Goal: Obtain resource: Obtain resource

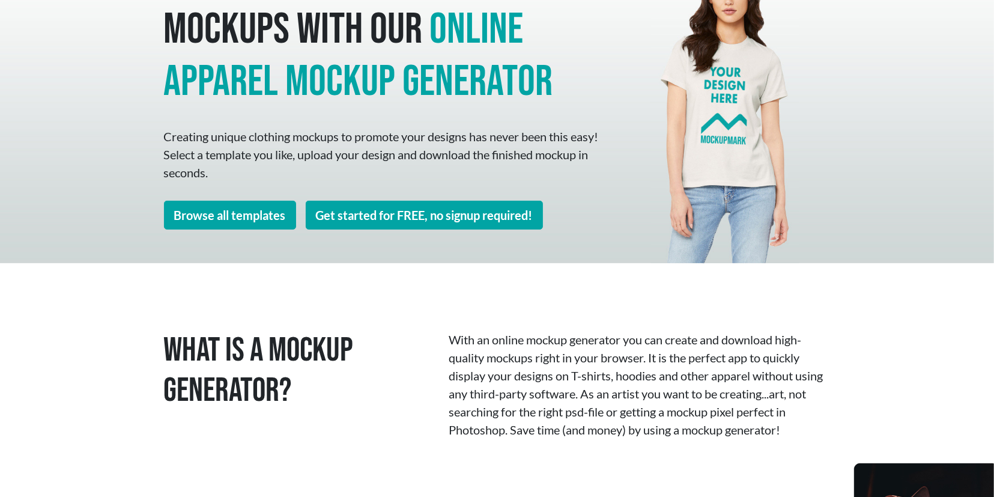
scroll to position [125, 0]
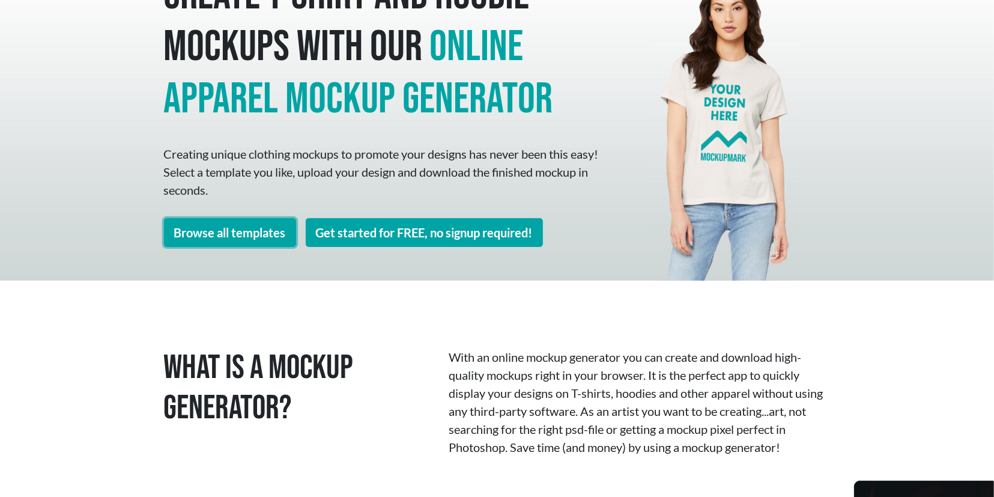
click at [261, 234] on link "Browse all templates" at bounding box center [230, 232] width 132 height 29
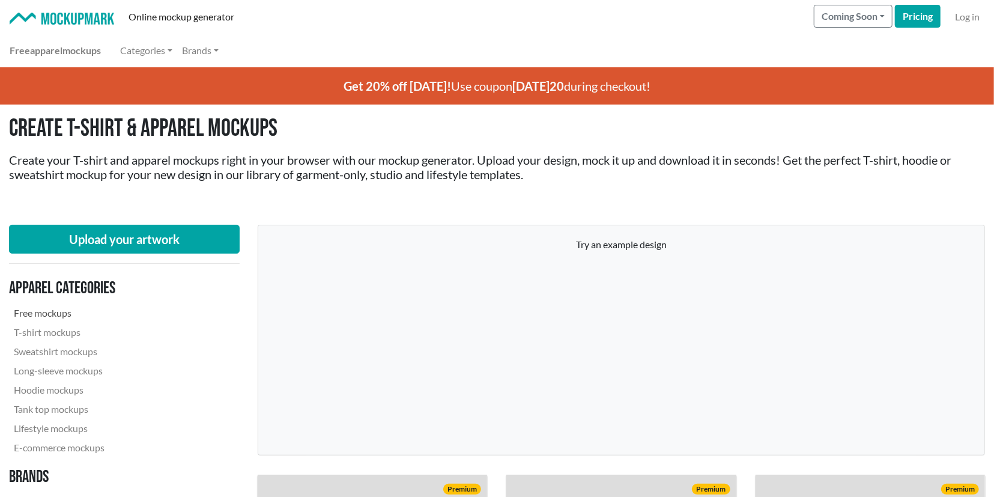
click at [28, 311] on link "Free mockups" at bounding box center [90, 312] width 163 height 19
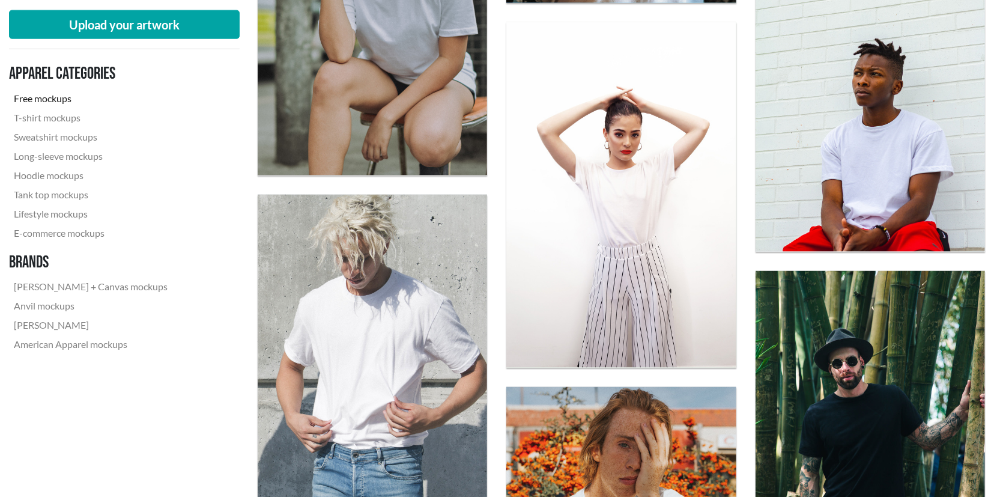
scroll to position [1000, 0]
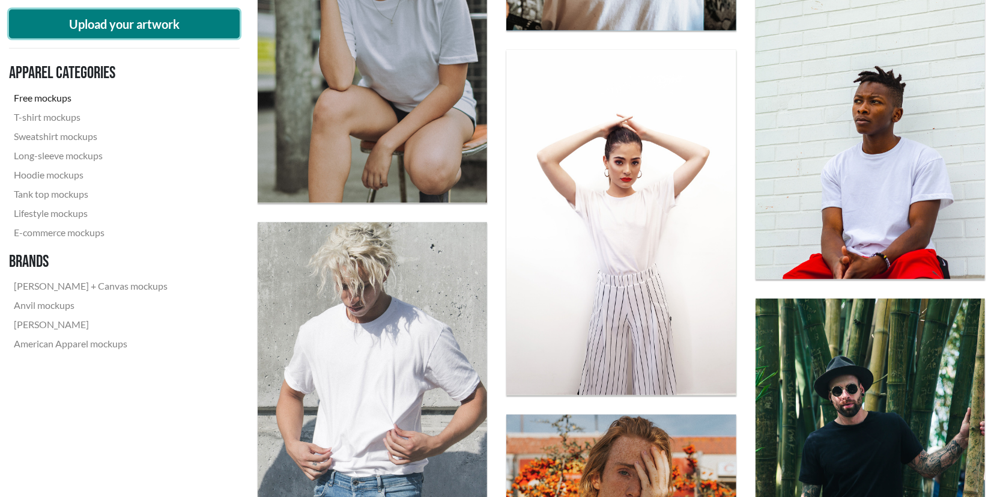
click at [115, 25] on button "Upload your artwork" at bounding box center [124, 24] width 231 height 29
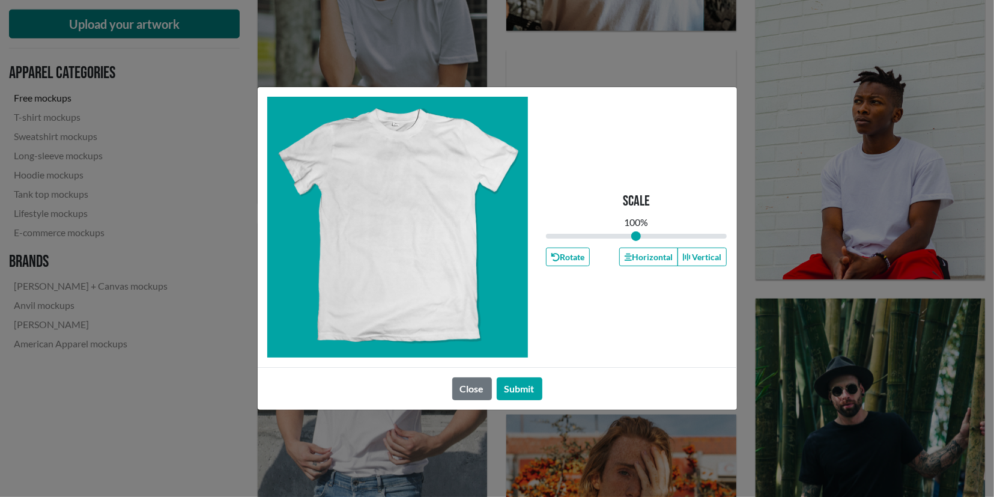
type input "1"
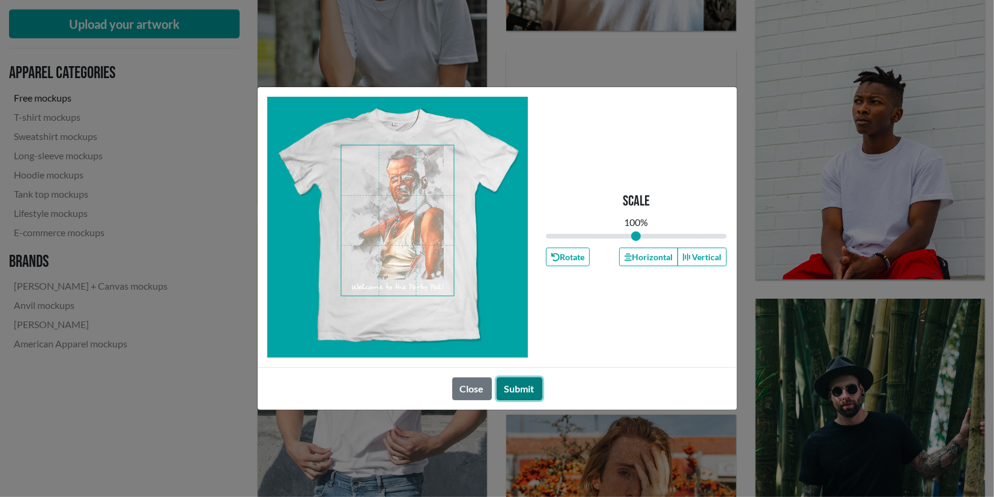
click at [520, 389] on button "Submit" at bounding box center [520, 388] width 46 height 23
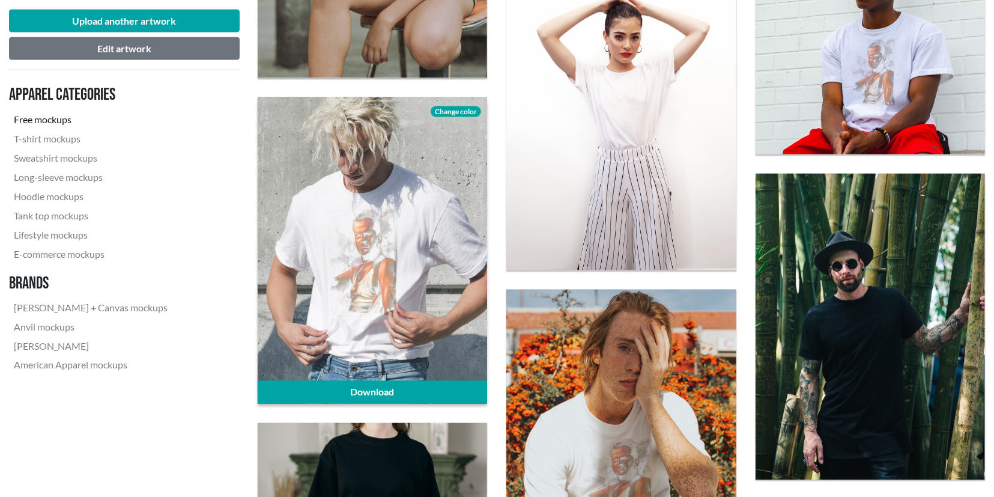
scroll to position [1125, 0]
click at [456, 110] on span "Change color" at bounding box center [456, 111] width 50 height 11
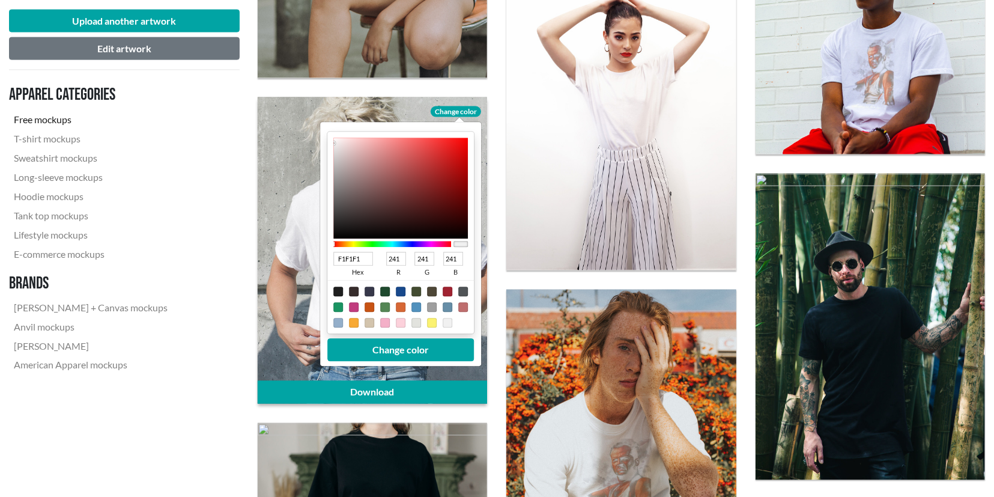
click at [333, 290] on div at bounding box center [400, 306] width 147 height 53
click at [334, 290] on div at bounding box center [338, 292] width 10 height 10
type input "1F1F1F"
type input "31"
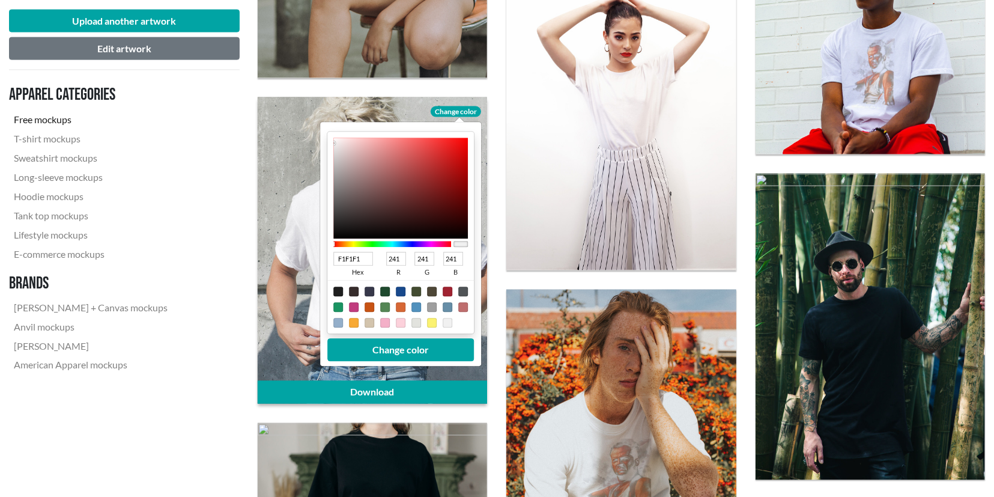
type input "31"
click at [395, 344] on button "Change color" at bounding box center [400, 349] width 147 height 23
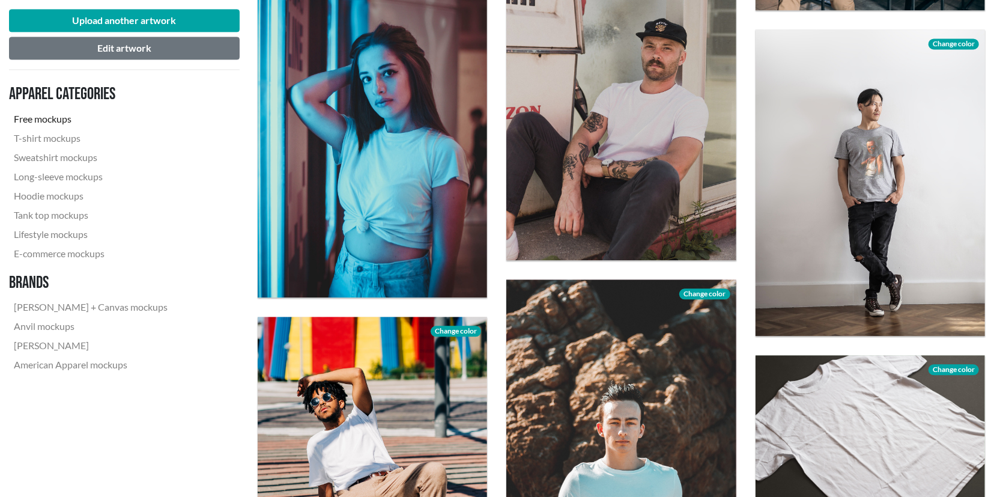
scroll to position [1937, 0]
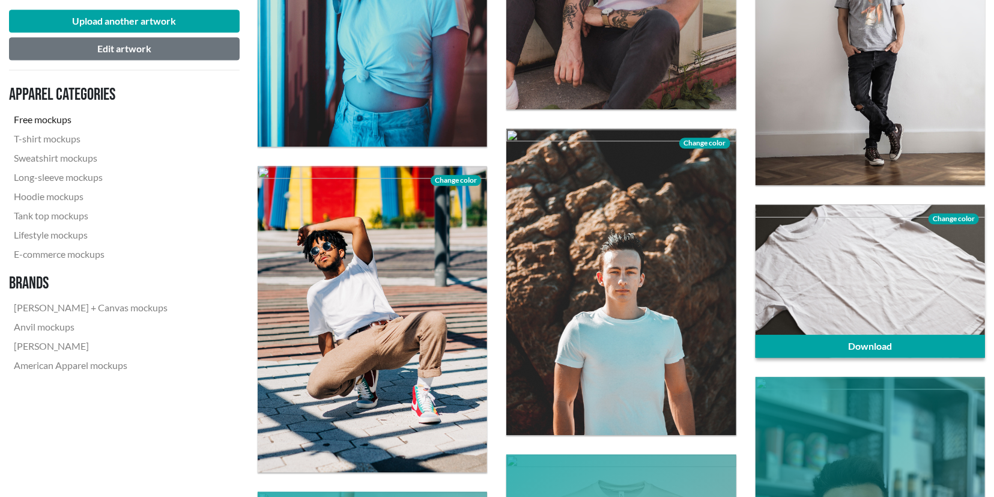
click at [961, 216] on span "Change color" at bounding box center [954, 218] width 50 height 11
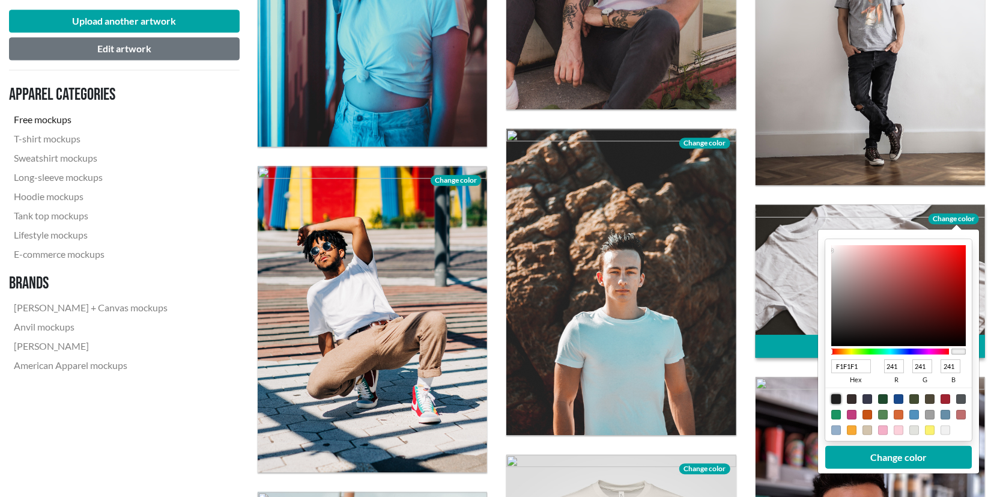
click at [837, 398] on div at bounding box center [837, 399] width 10 height 10
type input "1F1F1F"
type input "31"
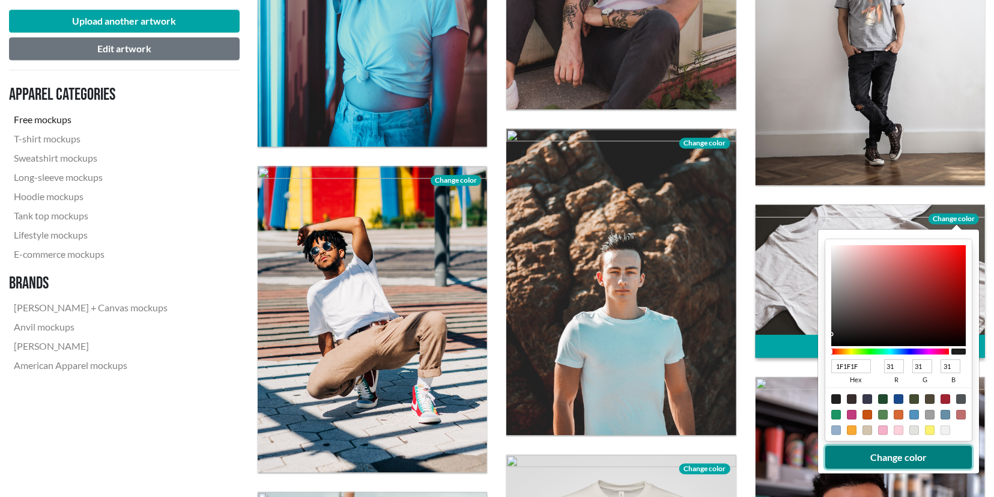
click at [891, 452] on button "Change color" at bounding box center [899, 457] width 147 height 23
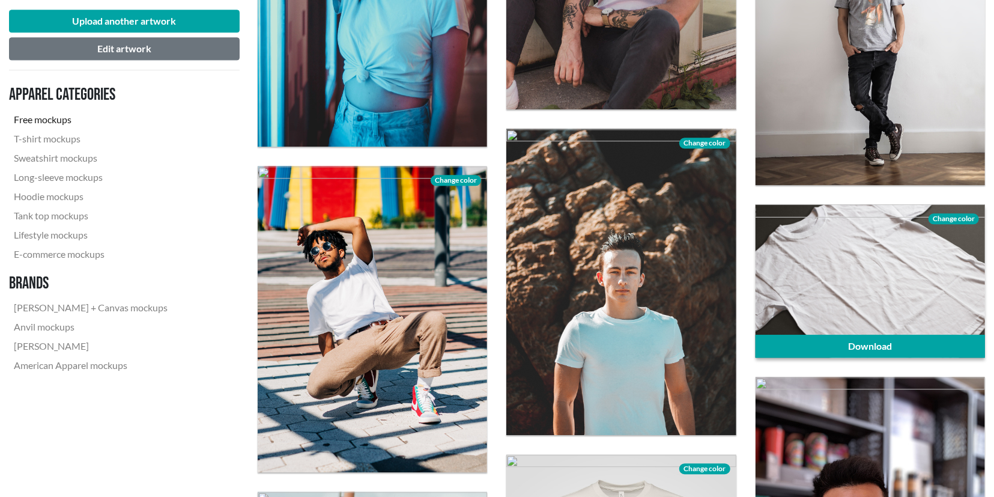
click at [873, 294] on div at bounding box center [871, 280] width 230 height 153
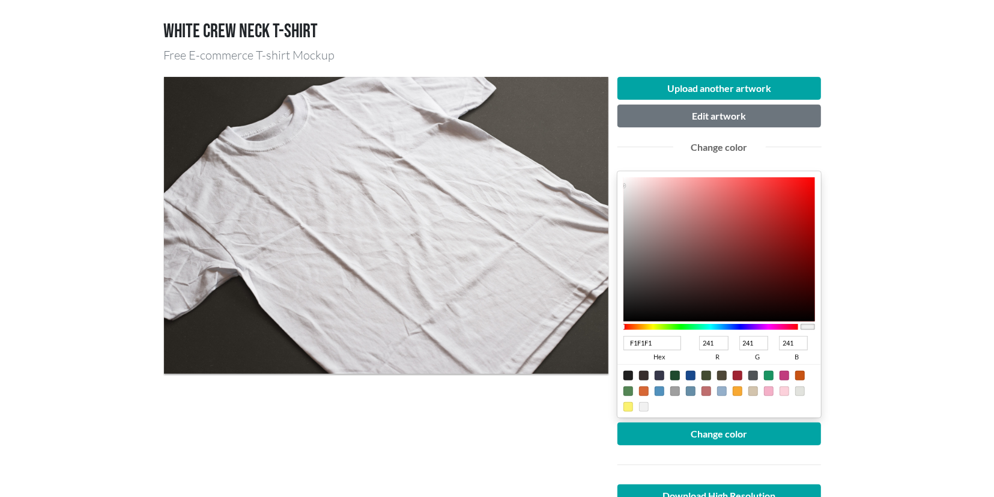
scroll to position [125, 0]
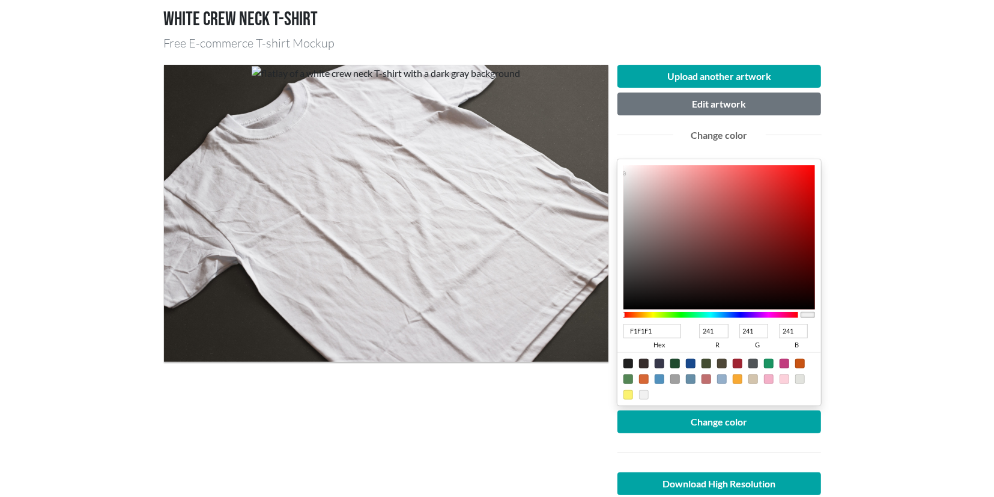
click at [627, 359] on div at bounding box center [629, 364] width 10 height 10
type input "1F1F1F"
type input "31"
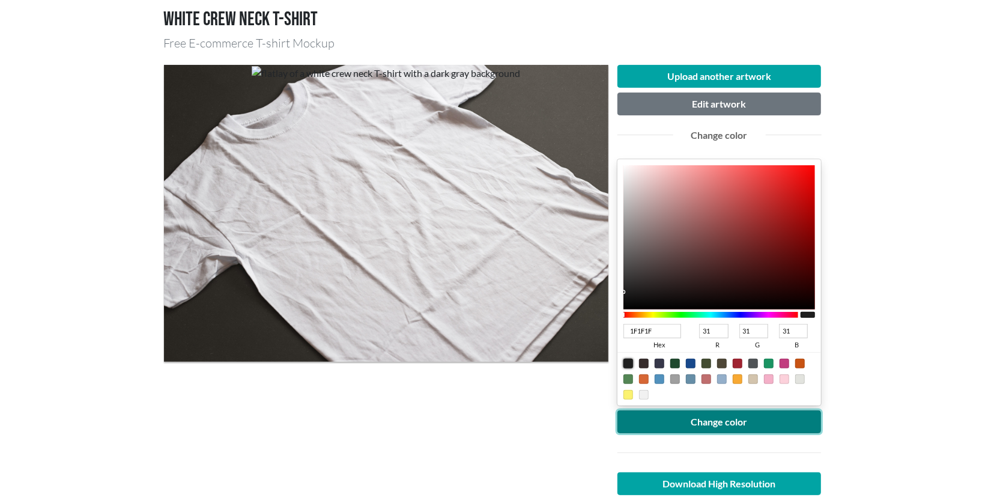
click at [709, 423] on button "Change color" at bounding box center [720, 421] width 204 height 23
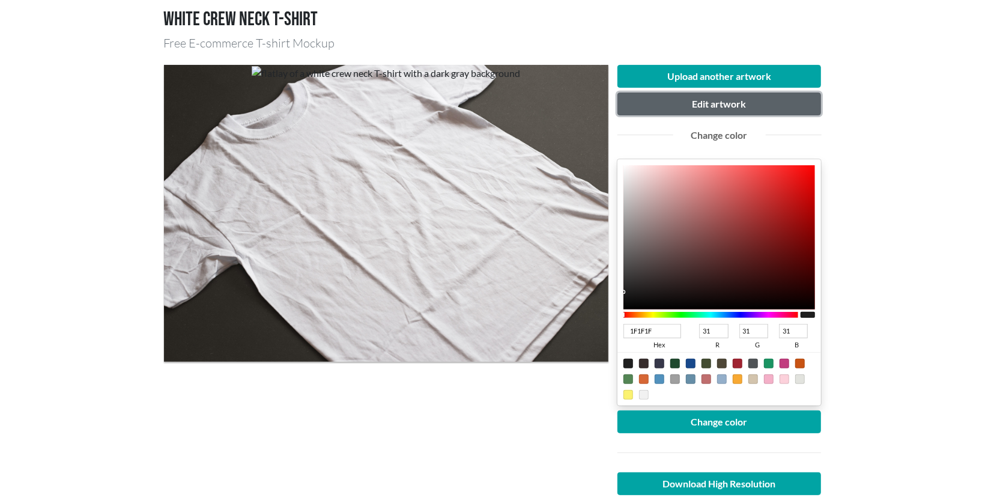
click at [701, 103] on button "Edit artwork" at bounding box center [720, 104] width 204 height 23
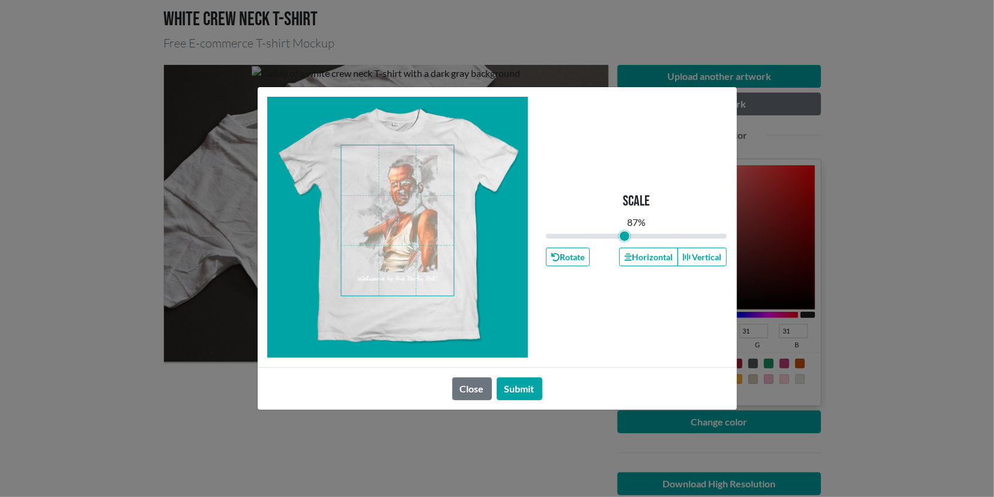
type input "0.87"
click at [625, 234] on input "range" at bounding box center [636, 236] width 181 height 13
click at [430, 233] on span at bounding box center [397, 220] width 113 height 151
click at [660, 259] on button "Horizontal" at bounding box center [648, 257] width 59 height 19
click at [516, 385] on button "Submit" at bounding box center [520, 388] width 46 height 23
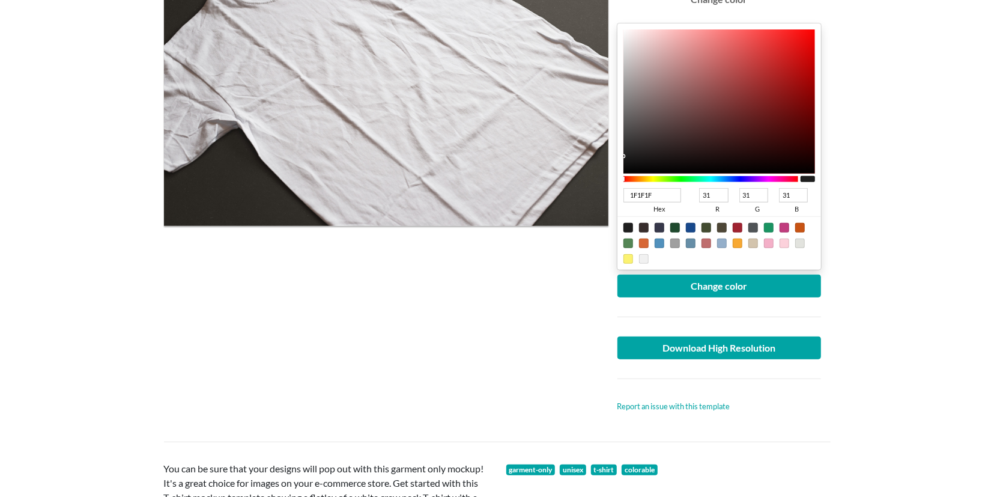
scroll to position [312, 0]
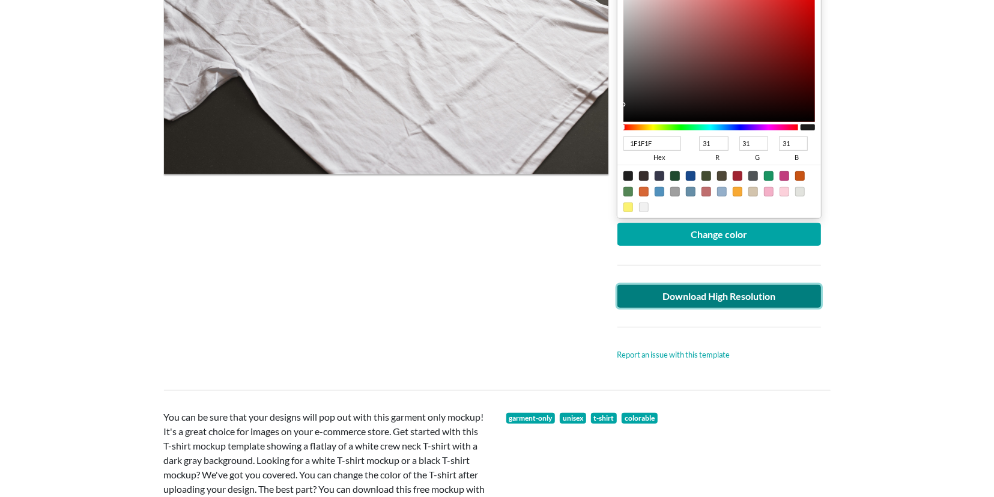
click at [715, 293] on link "Download High Resolution" at bounding box center [720, 296] width 204 height 23
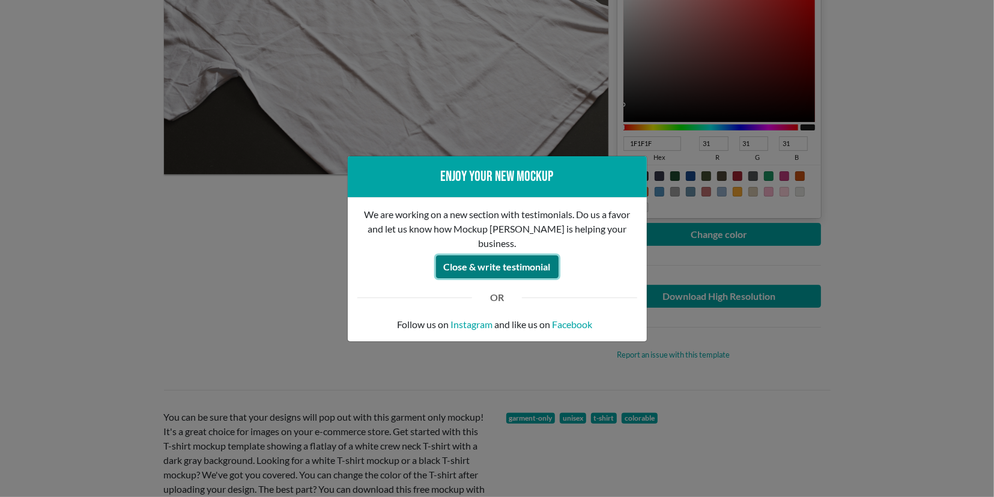
click at [503, 255] on button "Close & write testimonial" at bounding box center [497, 266] width 123 height 23
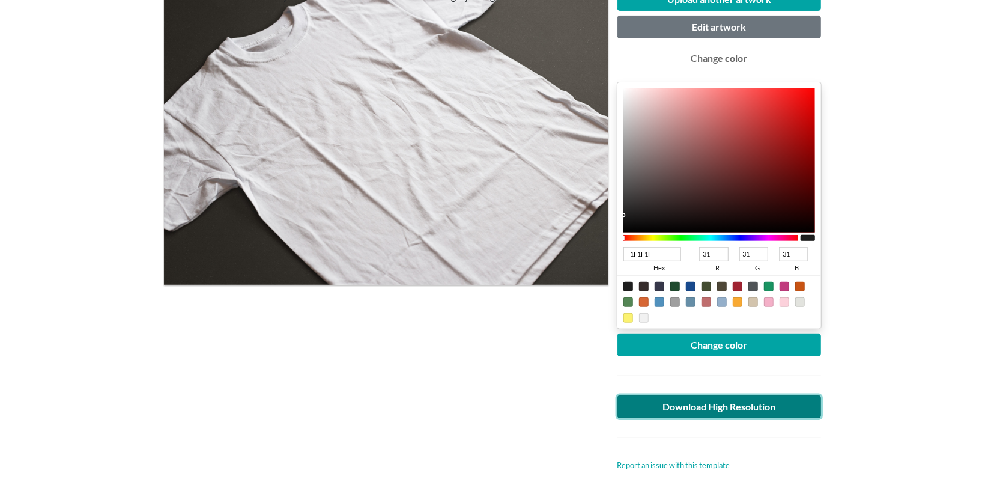
scroll to position [62, 0]
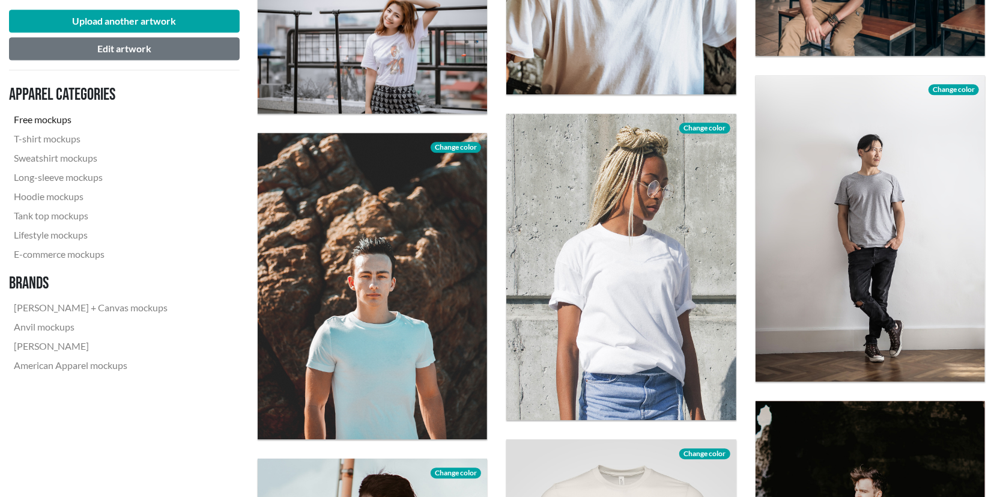
scroll to position [1812, 0]
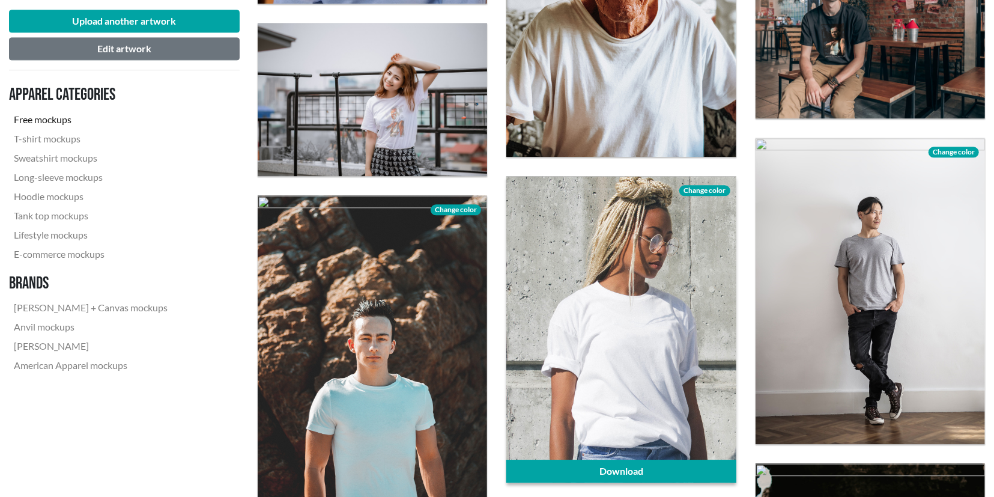
click at [696, 185] on span "Change color" at bounding box center [705, 190] width 50 height 11
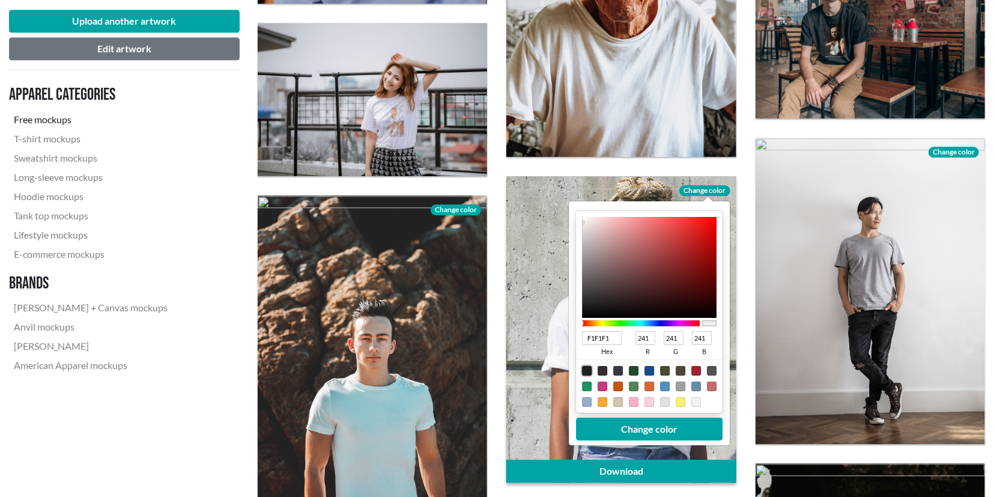
click at [588, 367] on div at bounding box center [588, 371] width 10 height 10
type input "1F1F1F"
type input "31"
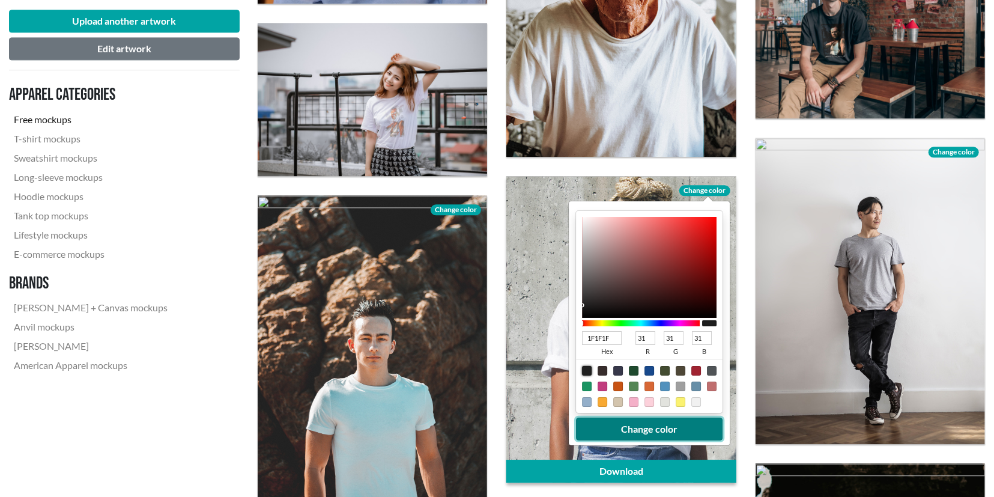
click at [645, 426] on button "Change color" at bounding box center [650, 429] width 147 height 23
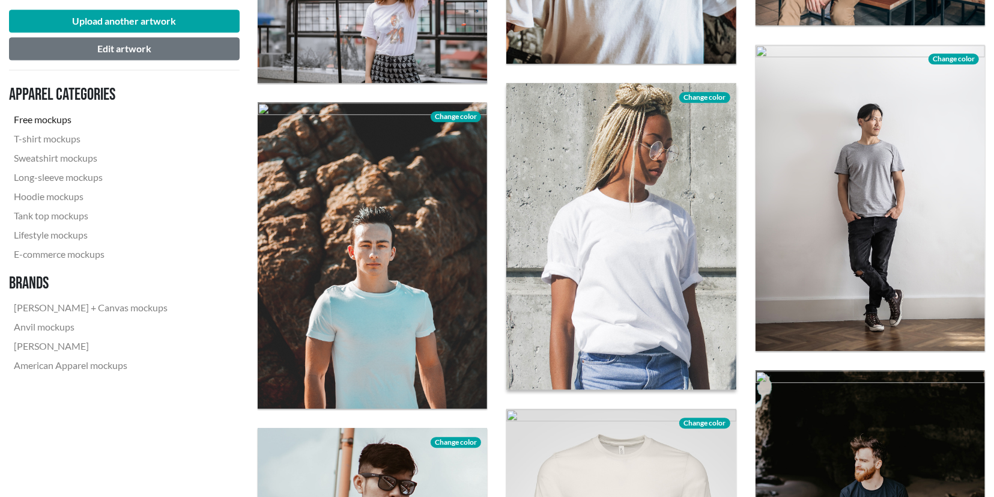
scroll to position [1937, 0]
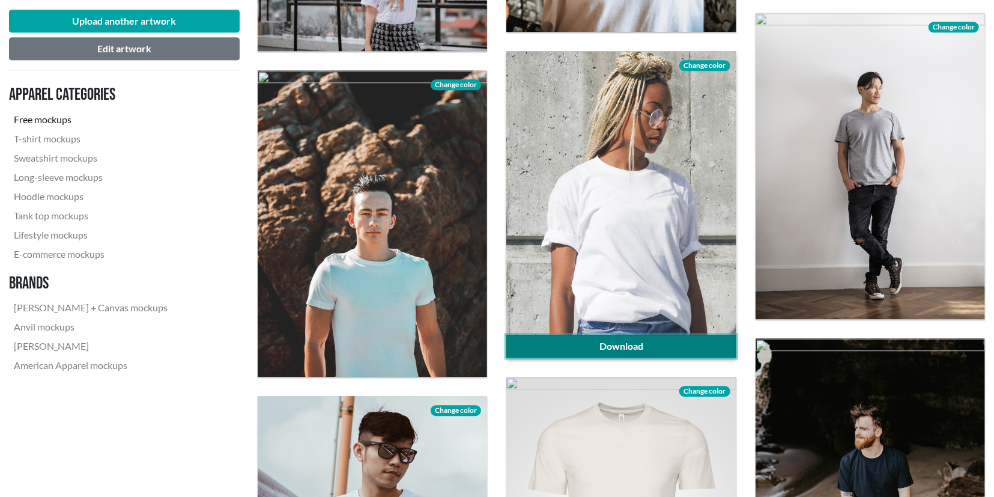
click at [621, 342] on link "Download" at bounding box center [621, 346] width 230 height 23
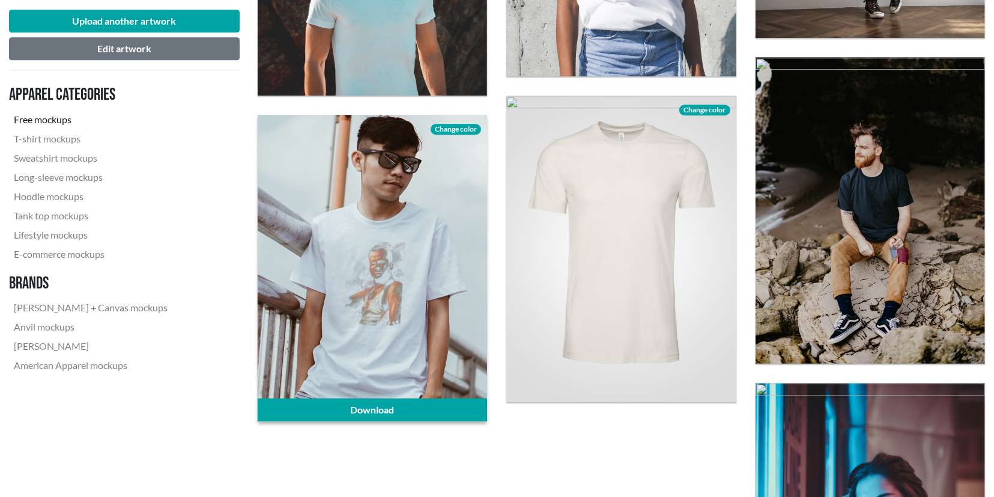
scroll to position [2249, 0]
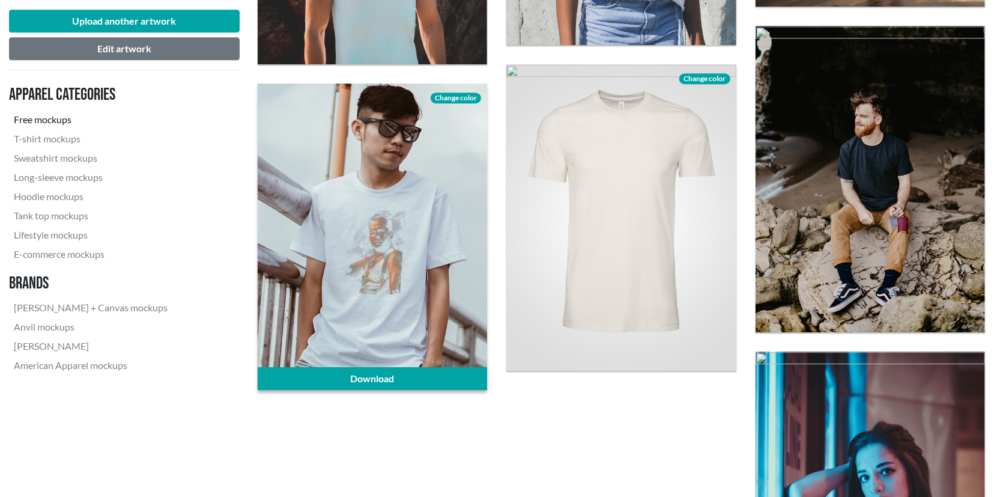
click at [444, 94] on span "Change color" at bounding box center [456, 98] width 50 height 11
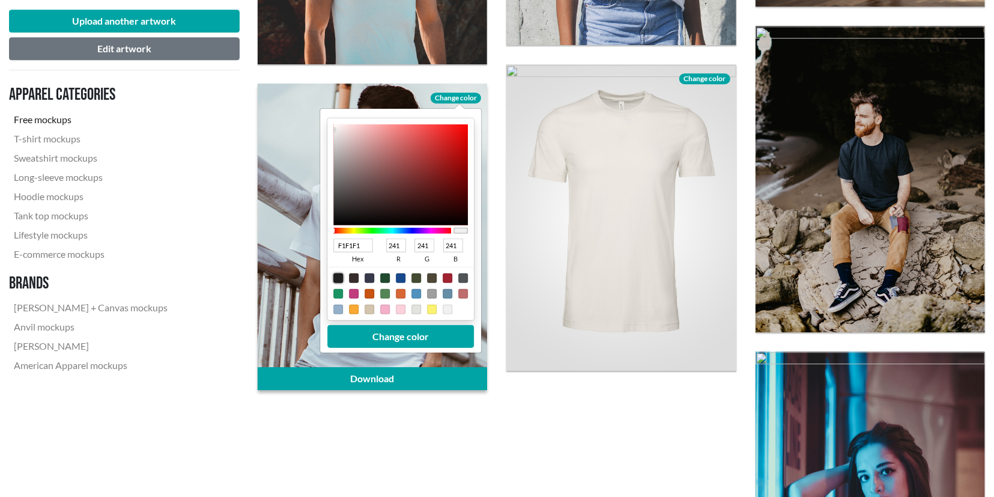
click at [336, 273] on div at bounding box center [338, 278] width 10 height 10
type input "1F1F1F"
type input "31"
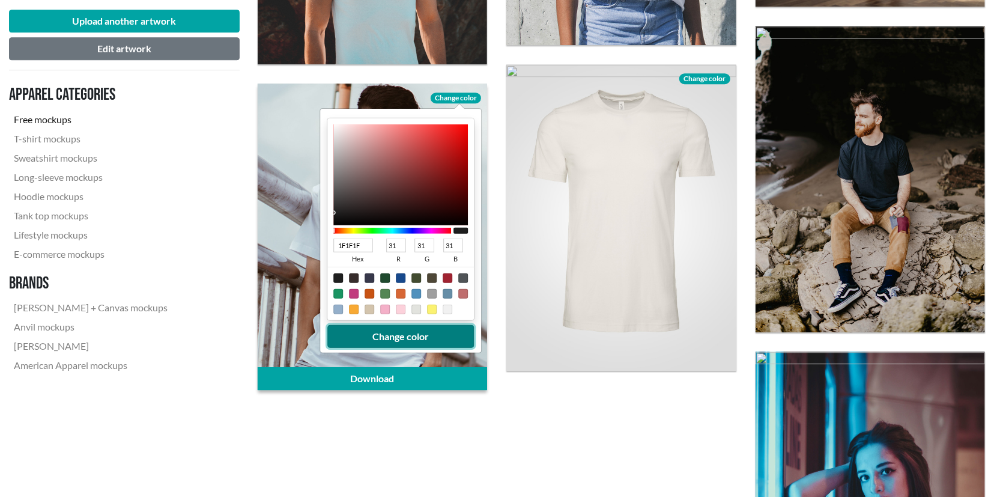
click at [387, 327] on button "Change color" at bounding box center [400, 335] width 147 height 23
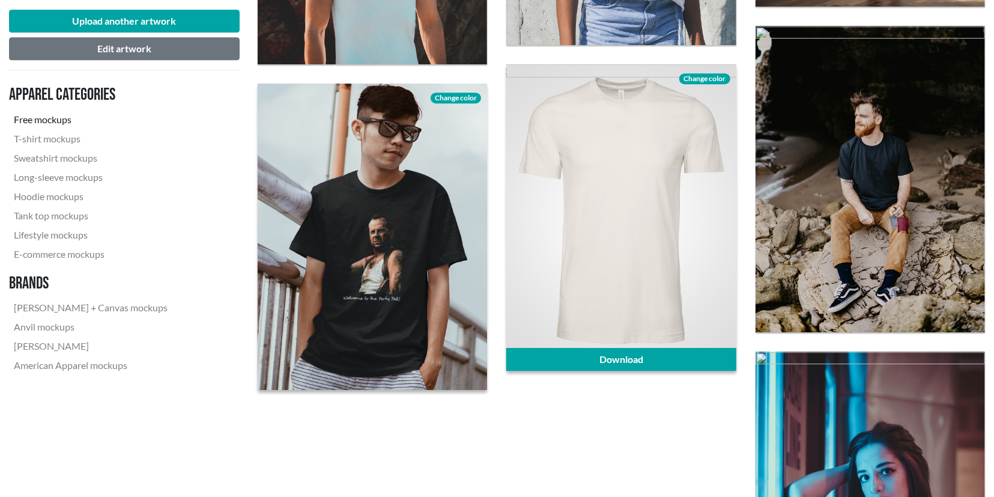
click at [698, 72] on div "Change color" at bounding box center [705, 77] width 62 height 26
click at [695, 75] on span "Change color" at bounding box center [705, 78] width 50 height 11
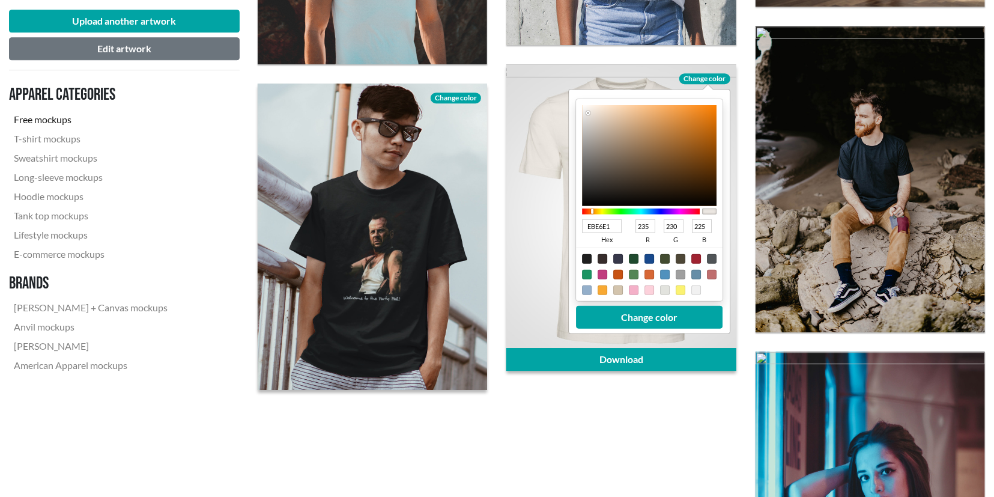
click at [586, 258] on div at bounding box center [588, 259] width 10 height 10
type input "1F1F1F"
type input "31"
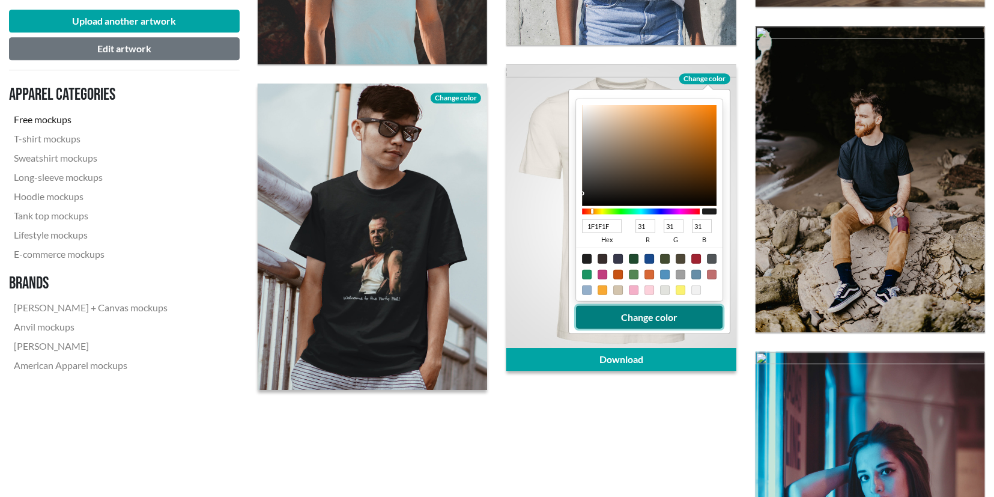
click at [631, 311] on button "Change color" at bounding box center [650, 316] width 147 height 23
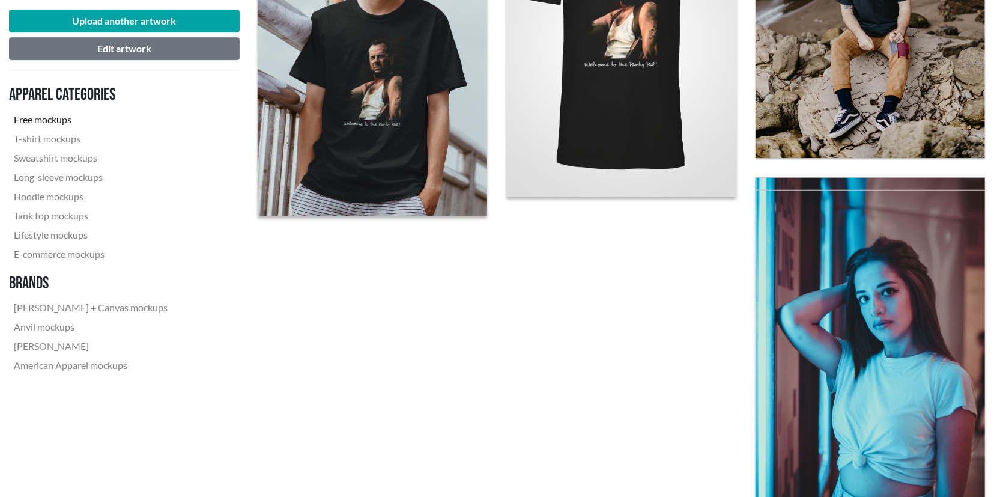
scroll to position [2499, 0]
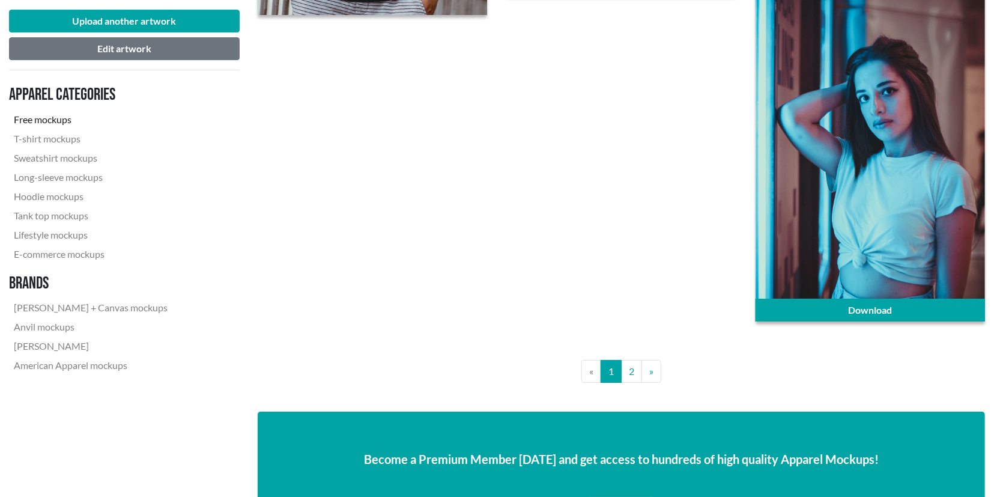
scroll to position [2374, 0]
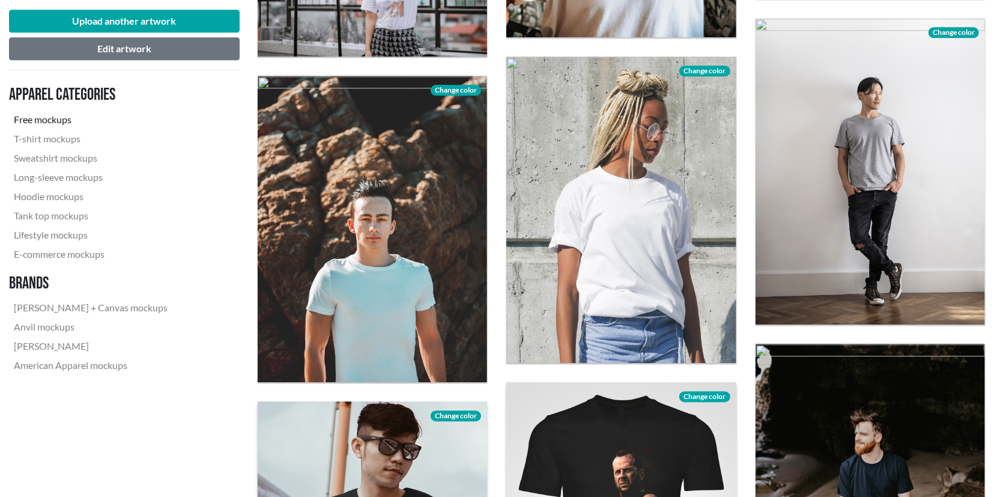
scroll to position [1937, 0]
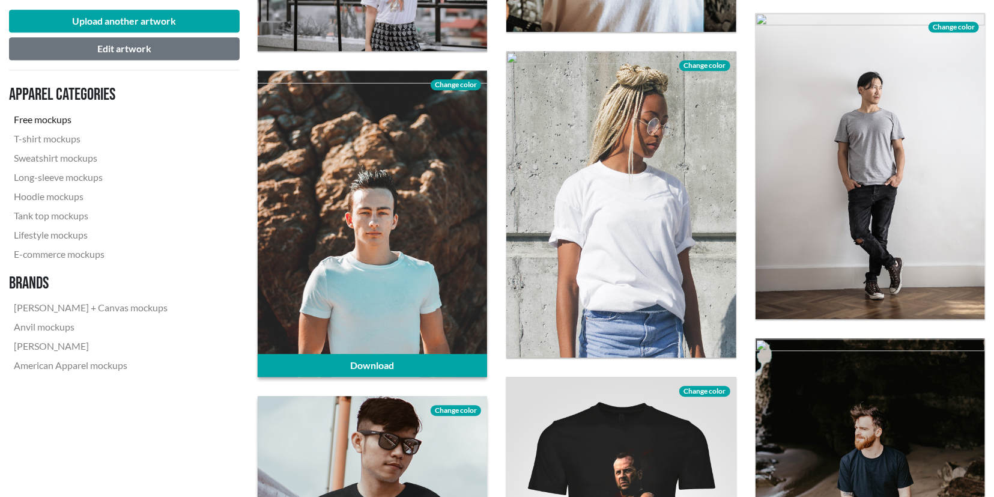
click at [445, 84] on span "Change color" at bounding box center [456, 84] width 50 height 11
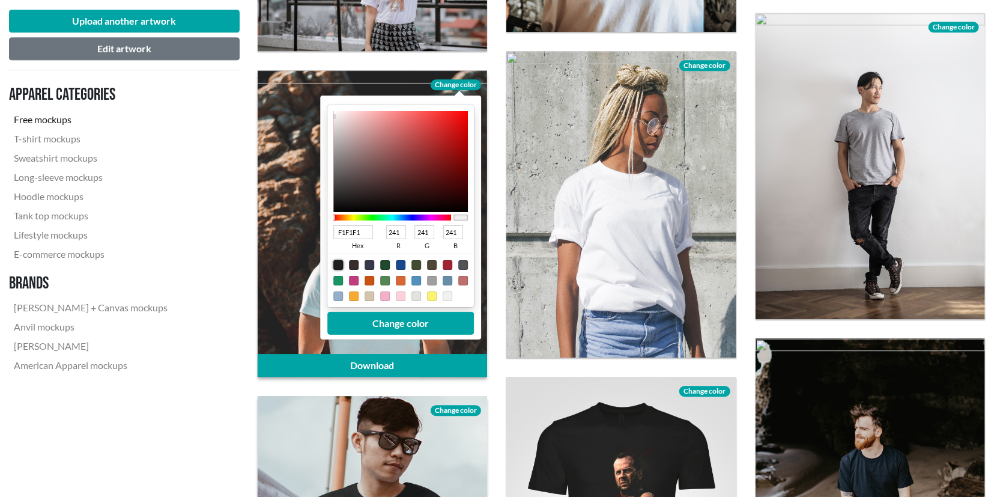
click at [336, 264] on div at bounding box center [338, 265] width 10 height 10
type input "1F1F1F"
type input "31"
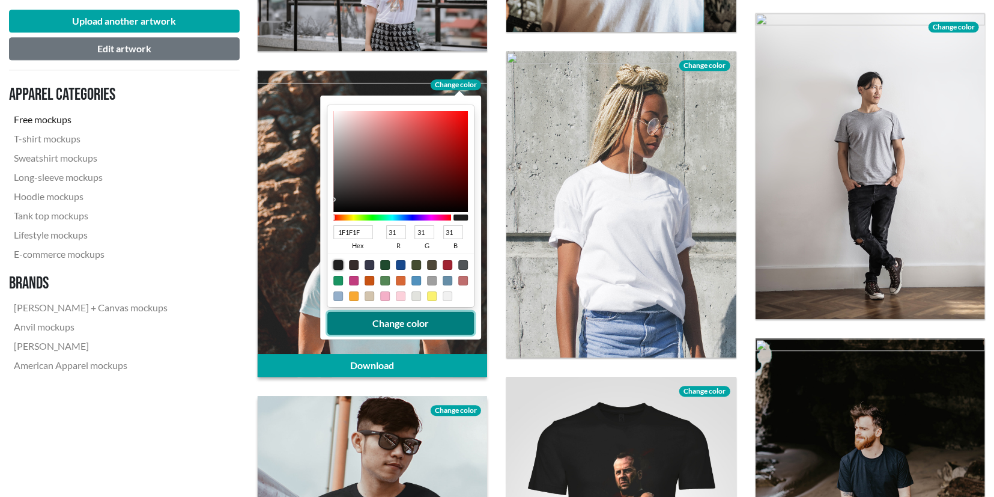
click at [382, 320] on button "Change color" at bounding box center [400, 323] width 147 height 23
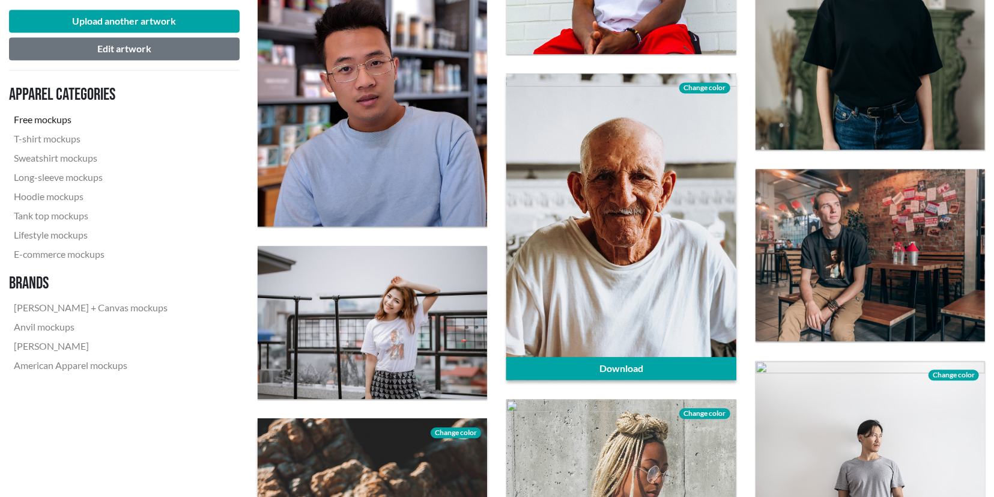
scroll to position [1562, 0]
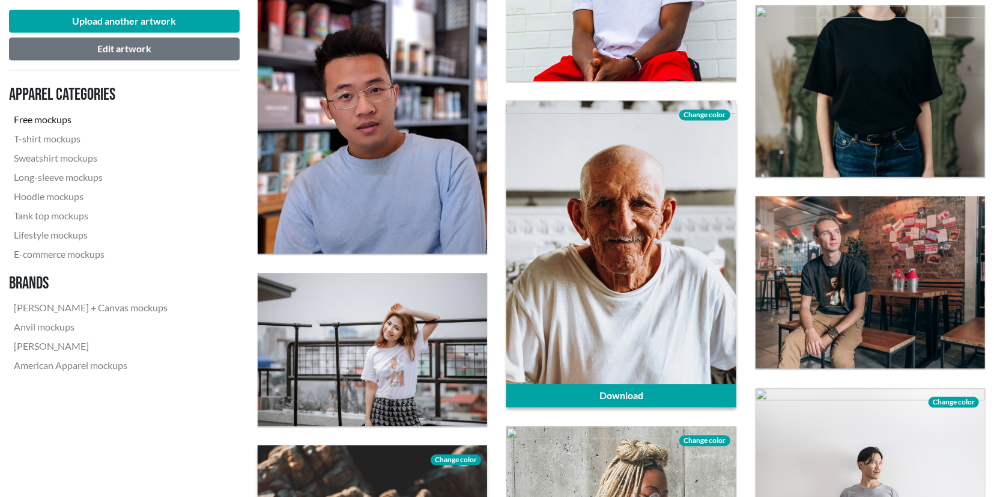
click at [704, 114] on span "Change color" at bounding box center [705, 114] width 50 height 11
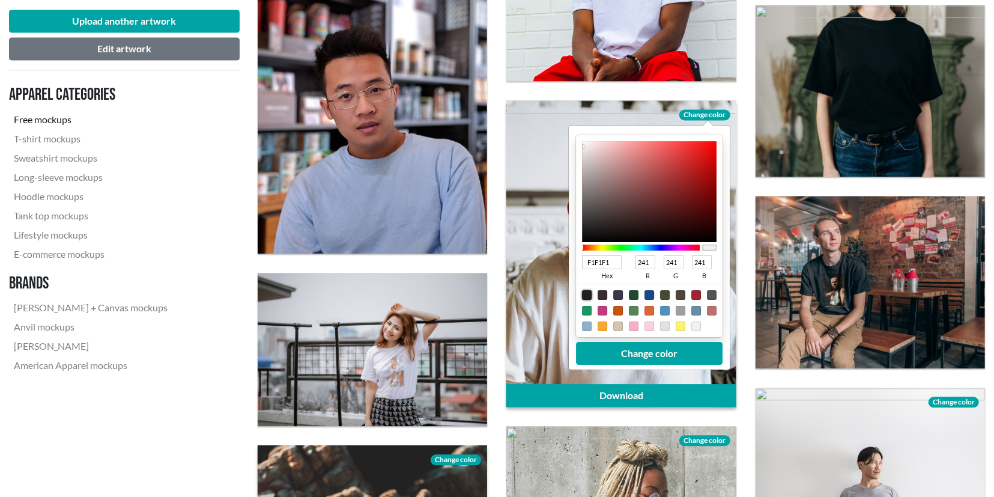
click at [584, 290] on div at bounding box center [588, 295] width 10 height 10
type input "1F1F1F"
type input "31"
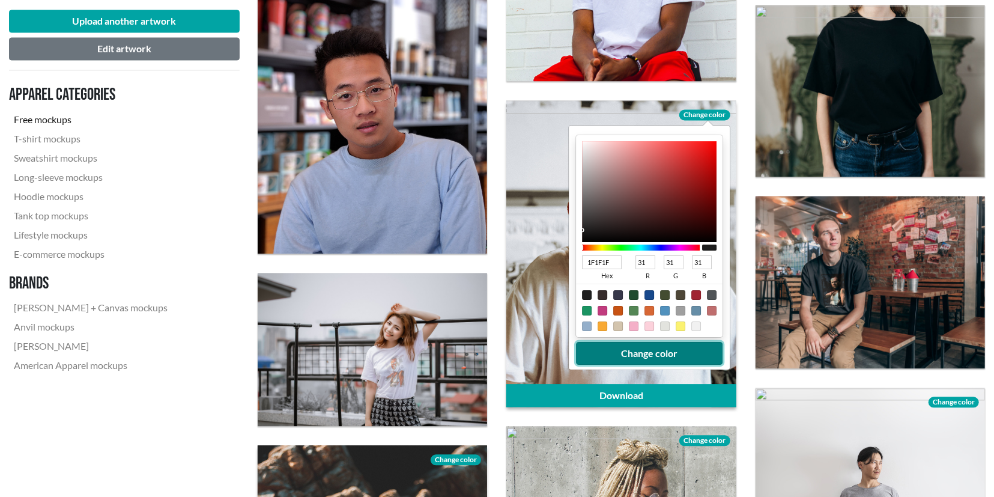
click at [633, 348] on button "Change color" at bounding box center [650, 353] width 147 height 23
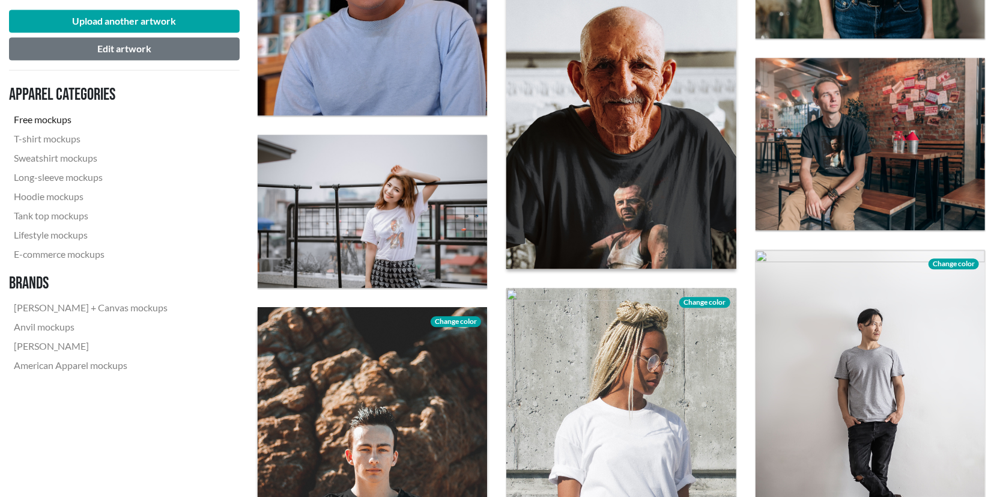
scroll to position [1687, 0]
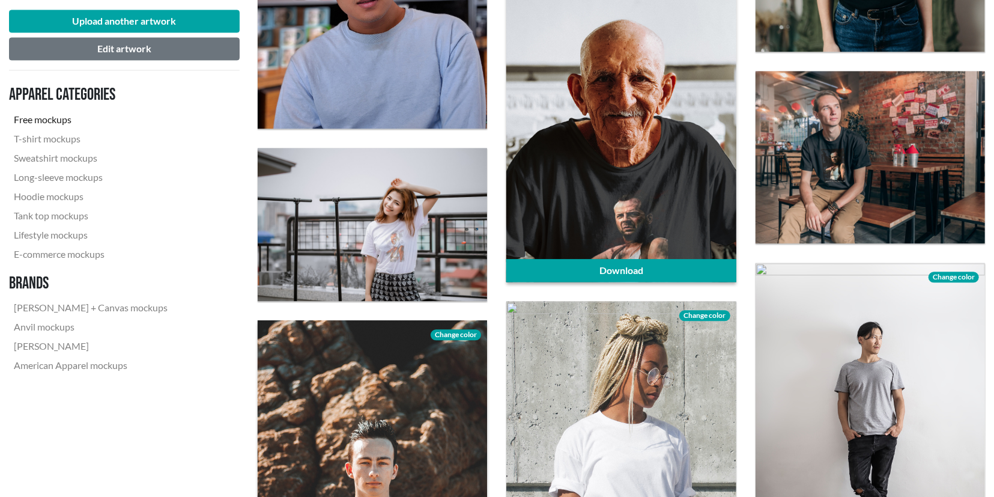
click at [642, 207] on div at bounding box center [621, 128] width 230 height 306
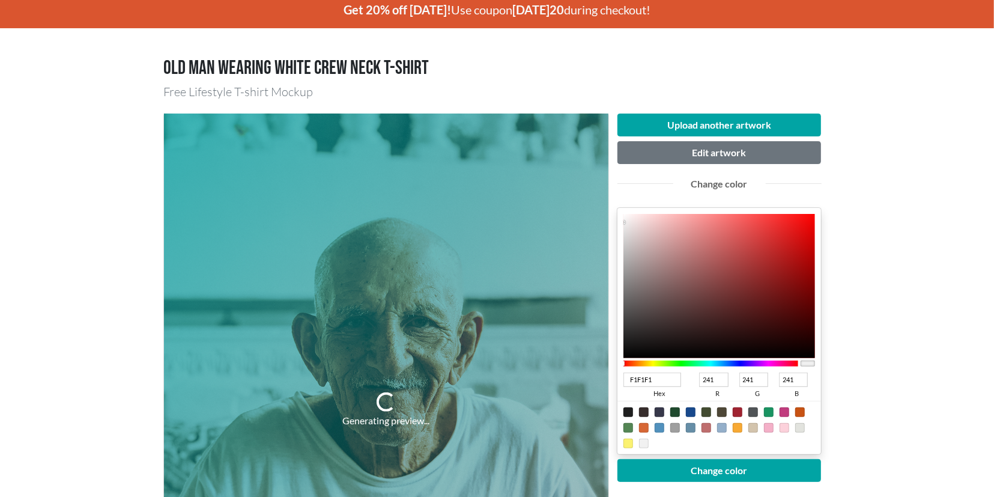
scroll to position [62, 0]
